Goal: Transaction & Acquisition: Purchase product/service

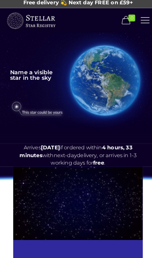
click at [45, 111] on img at bounding box center [36, 109] width 61 height 18
click at [17, 107] on img at bounding box center [36, 109] width 61 height 18
click at [48, 111] on img at bounding box center [36, 109] width 61 height 18
click at [49, 117] on img at bounding box center [76, 129] width 236 height 25
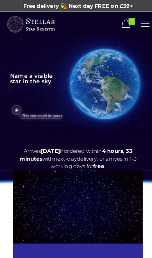
click at [20, 24] on img at bounding box center [30, 24] width 49 height 20
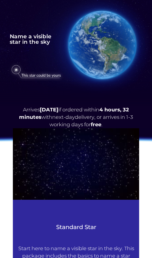
scroll to position [38, 0]
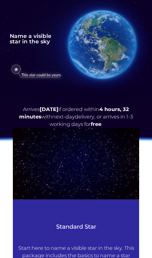
click at [24, 68] on img at bounding box center [36, 71] width 61 height 18
click at [15, 76] on img at bounding box center [36, 71] width 61 height 18
click at [43, 73] on img at bounding box center [36, 71] width 61 height 18
click at [44, 76] on img at bounding box center [36, 71] width 61 height 18
click at [50, 76] on img at bounding box center [36, 71] width 61 height 18
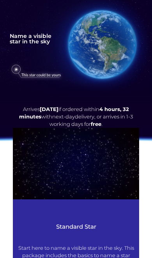
click at [19, 69] on img at bounding box center [36, 71] width 61 height 18
click at [78, 117] on span "Arrives Tue 30th Sep if ordered within 4 hours, 32 minutes with next-day delive…" at bounding box center [76, 116] width 114 height 21
click at [85, 114] on span "Arrives Tue 30th Sep if ordered within 4 hours, 32 minutes with next-day delive…" at bounding box center [76, 116] width 114 height 21
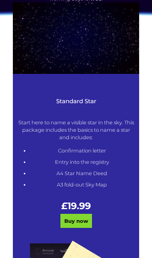
click at [82, 99] on h3 "Standard Star" at bounding box center [76, 100] width 116 height 7
click at [79, 102] on h3 "Standard Star" at bounding box center [76, 100] width 116 height 7
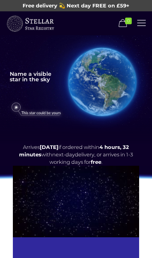
click at [143, 22] on icon at bounding box center [142, 23] width 12 height 11
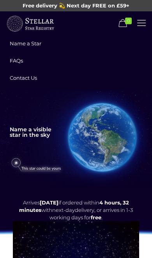
click at [144, 27] on icon at bounding box center [142, 23] width 12 height 11
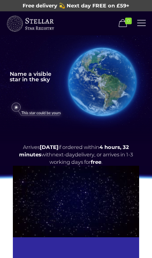
click at [14, 25] on img at bounding box center [30, 24] width 49 height 20
click at [108, 82] on img at bounding box center [102, 82] width 108 height 108
click at [36, 75] on rs-layer "Name a visible star in the sky" at bounding box center [28, 81] width 45 height 21
